Goal: Information Seeking & Learning: Check status

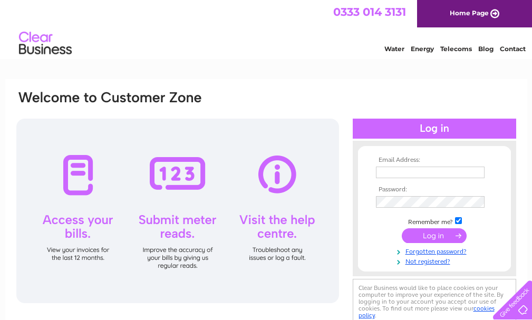
type input "[EMAIL_ADDRESS][DOMAIN_NAME]"
click at [445, 232] on input "submit" at bounding box center [434, 235] width 65 height 15
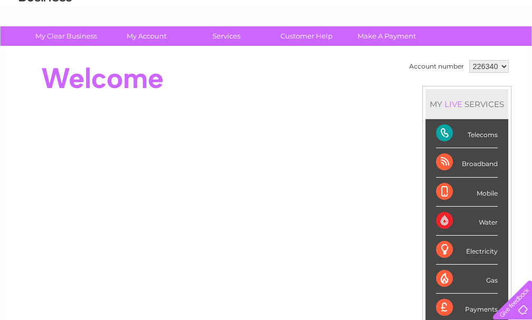
scroll to position [105, 0]
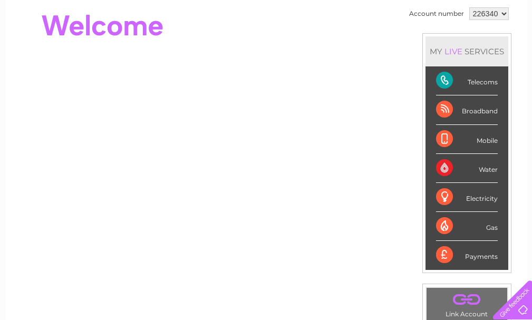
click at [444, 82] on div "Telecoms" at bounding box center [467, 80] width 62 height 29
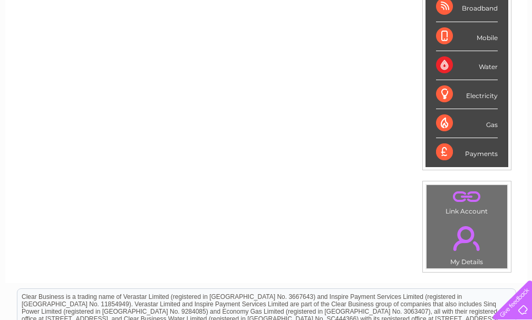
scroll to position [211, 0]
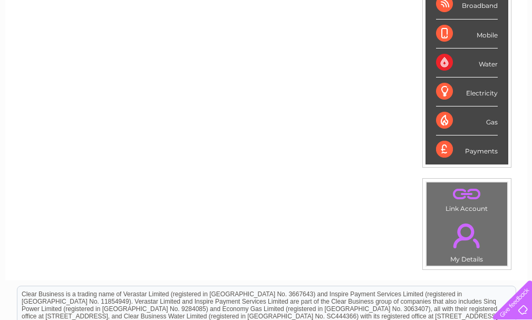
click at [462, 194] on link "." at bounding box center [466, 194] width 75 height 18
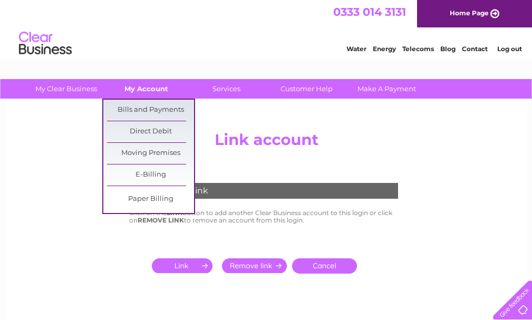
click at [140, 87] on link "My Account" at bounding box center [146, 89] width 87 height 20
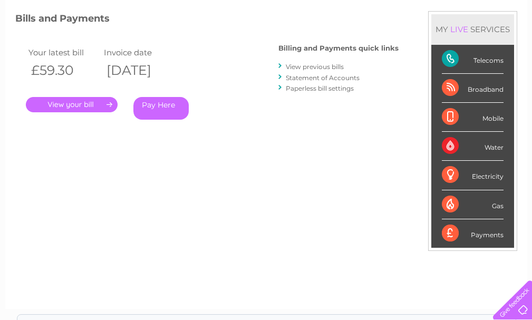
scroll to position [106, 0]
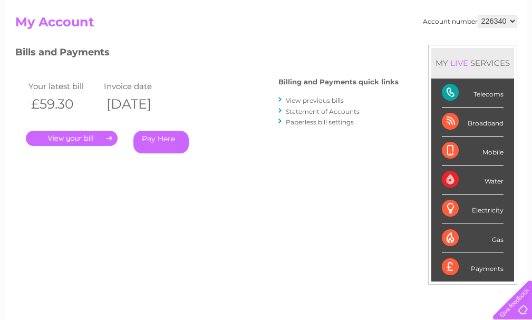
click at [94, 140] on link "." at bounding box center [72, 138] width 92 height 15
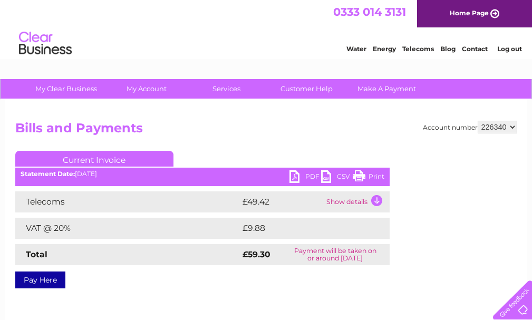
click at [371, 199] on td "Show details" at bounding box center [357, 201] width 66 height 21
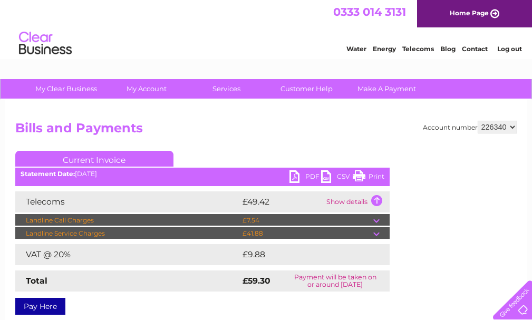
click at [374, 232] on td at bounding box center [381, 233] width 16 height 13
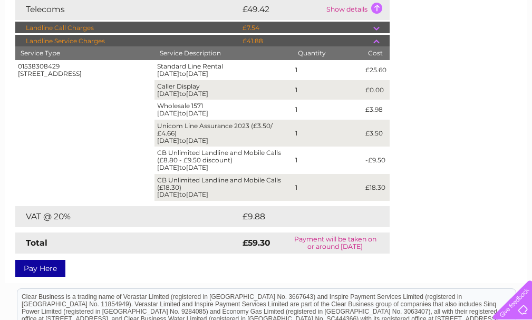
scroll to position [211, 0]
